Goal: Information Seeking & Learning: Learn about a topic

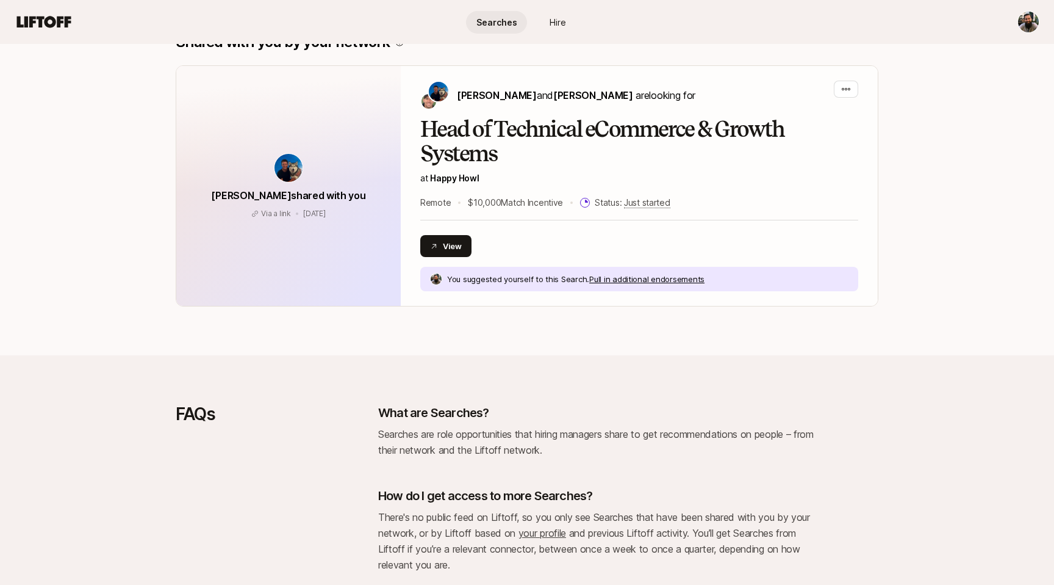
scroll to position [1026, 0]
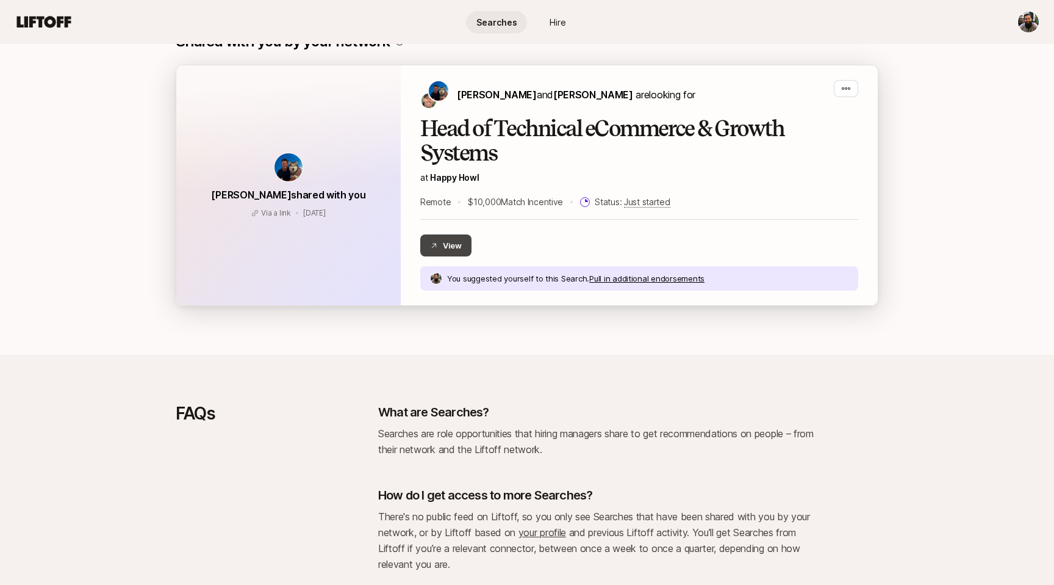
click at [456, 236] on button "View" at bounding box center [445, 245] width 51 height 22
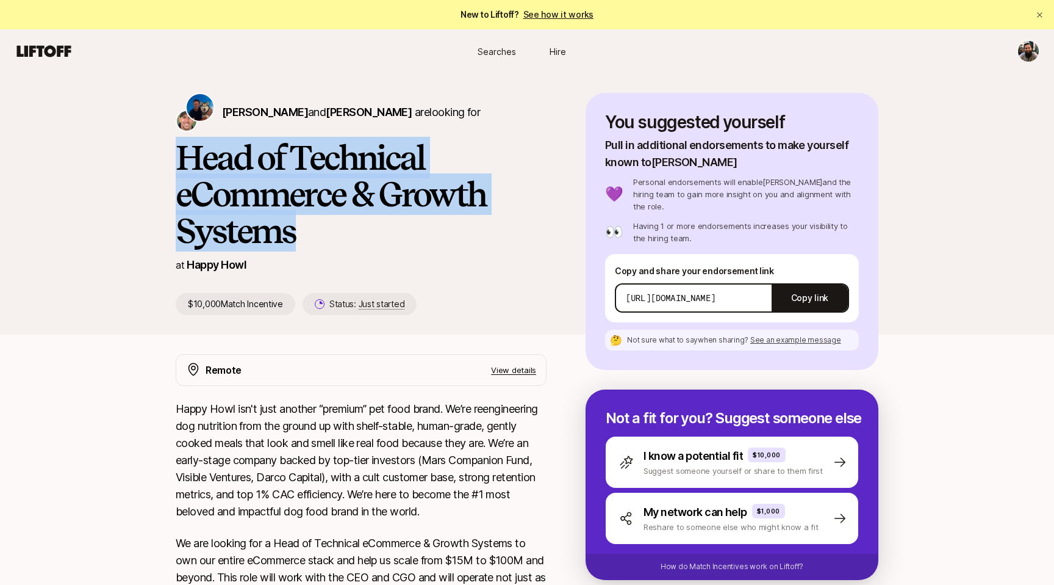
drag, startPoint x: 329, startPoint y: 239, endPoint x: 107, endPoint y: 150, distance: 239.3
click at [107, 150] on div "Colin Buckley and Josh Pierce are looking for Head of Technical eCommerce & Gro…" at bounding box center [527, 203] width 1054 height 261
copy h1 "Head of Technical eCommerce & Growth Systems"
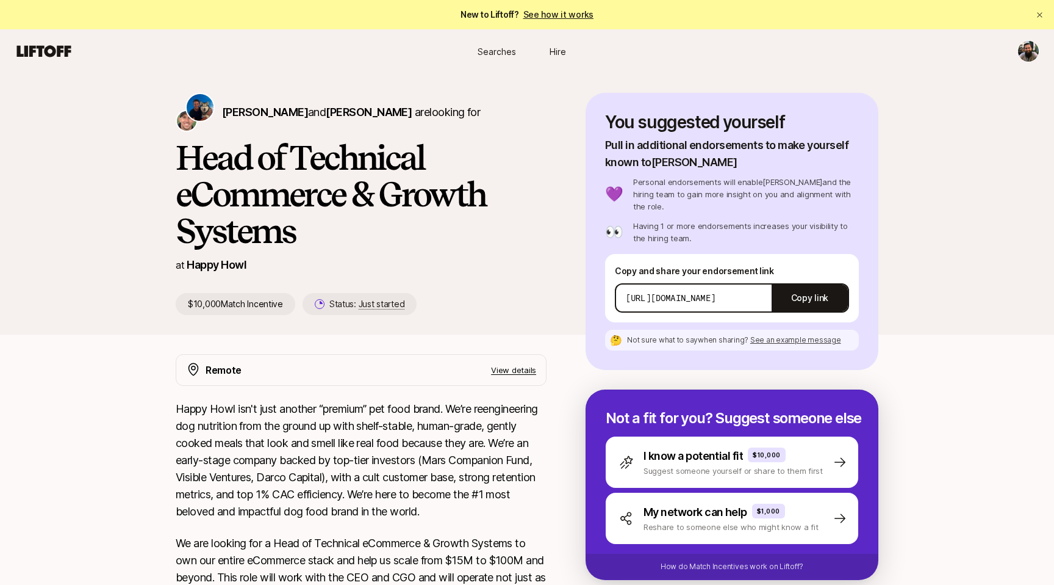
click at [524, 372] on p "View details" at bounding box center [513, 370] width 45 height 12
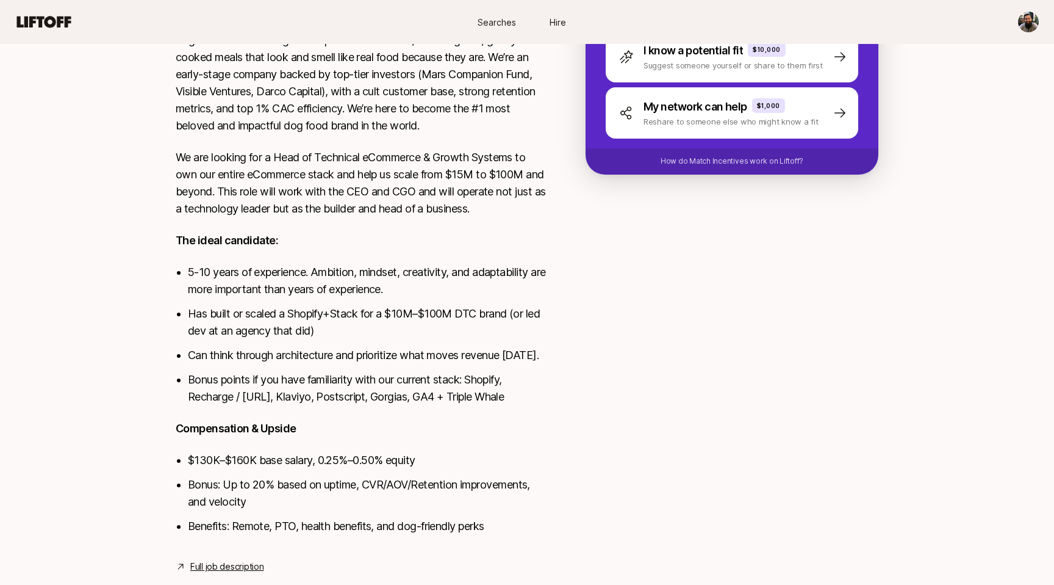
scroll to position [403, 0]
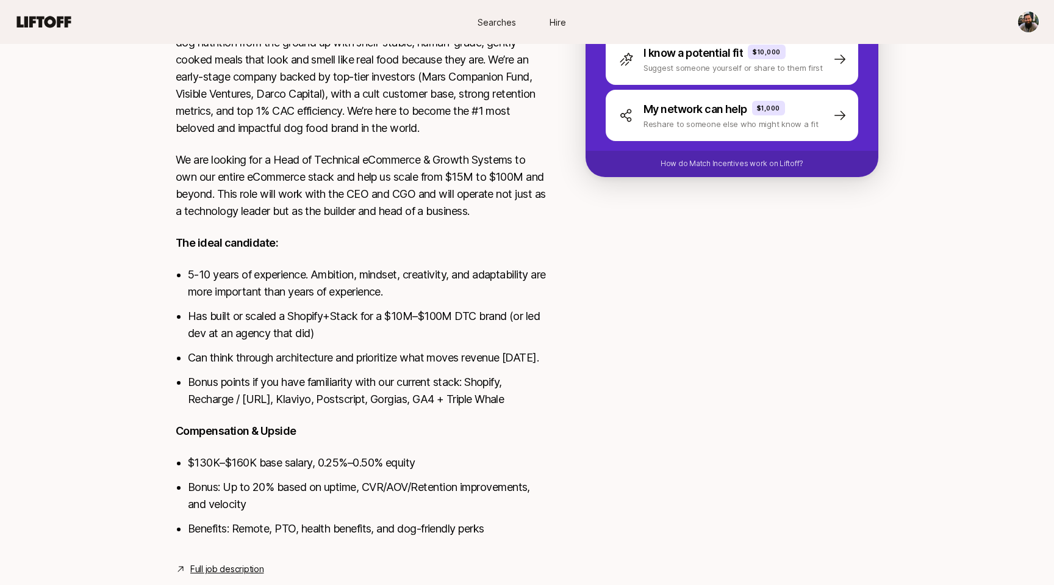
drag, startPoint x: 176, startPoint y: 274, endPoint x: 533, endPoint y: 397, distance: 377.0
click at [533, 397] on div "Happy Howl isn't just another “premium” pet food brand. We’re reengineering dog…" at bounding box center [361, 284] width 371 height 534
copy ul "5-10 years of experience. Ambition, mindset, creativity, and adaptability are m…"
click at [351, 366] on ul "5-10 years of experience. Ambition, mindset, creativity, and adaptability are m…" at bounding box center [367, 337] width 359 height 142
drag, startPoint x: 528, startPoint y: 402, endPoint x: 152, endPoint y: 281, distance: 395.0
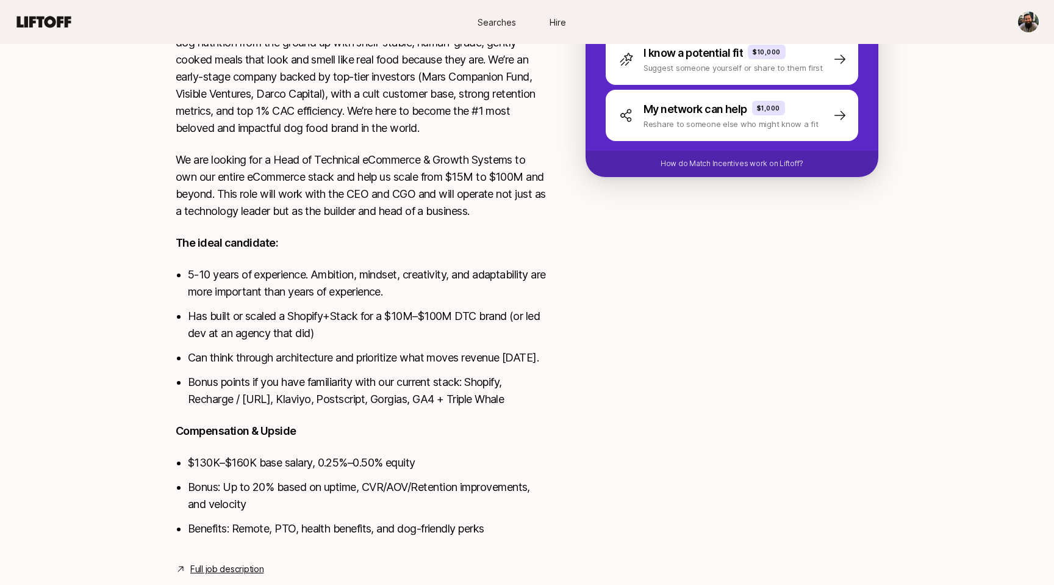
click at [152, 281] on div "Colin Buckley and Josh Pierce are looking for Head of Technical eCommerce & Gro…" at bounding box center [527, 138] width 1054 height 935
copy ul "5-10 years of experience. Ambition, mindset, creativity, and adaptability are m…"
